Goal: Transaction & Acquisition: Register for event/course

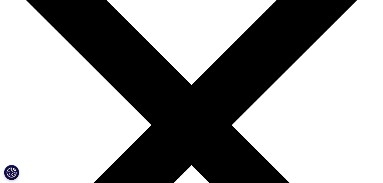
drag, startPoint x: 136, startPoint y: 84, endPoint x: 100, endPoint y: 75, distance: 36.7
copy div "3:00PM - 4:00PM (GMT+0100)"
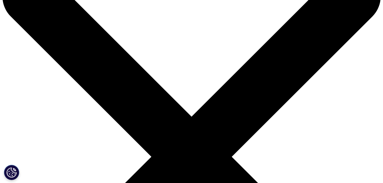
scroll to position [41, 0]
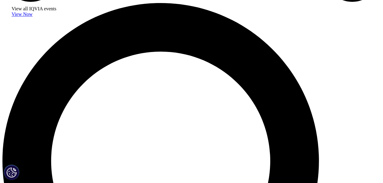
scroll to position [386, 0]
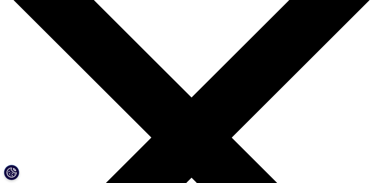
scroll to position [60, 0]
